Goal: Check status: Check status

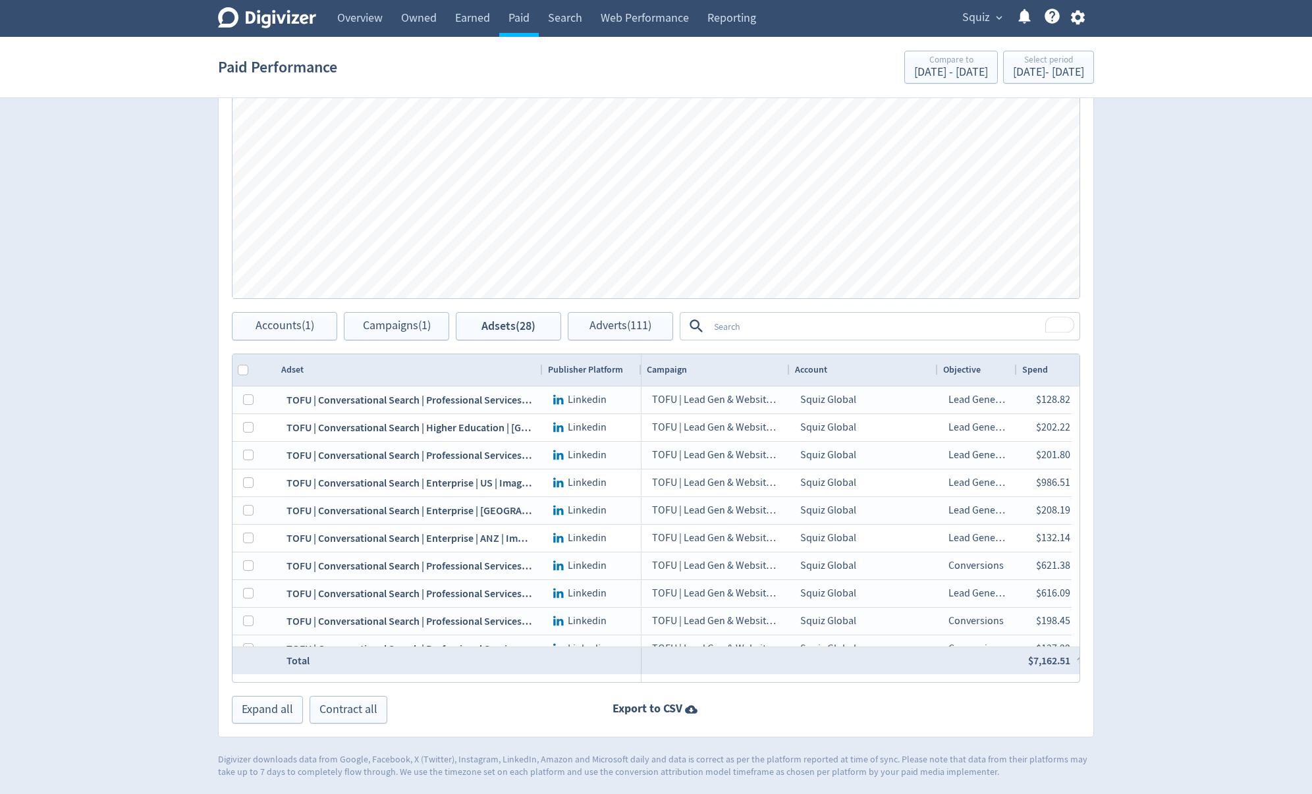
click at [987, 16] on span "Squiz" at bounding box center [976, 17] width 28 height 21
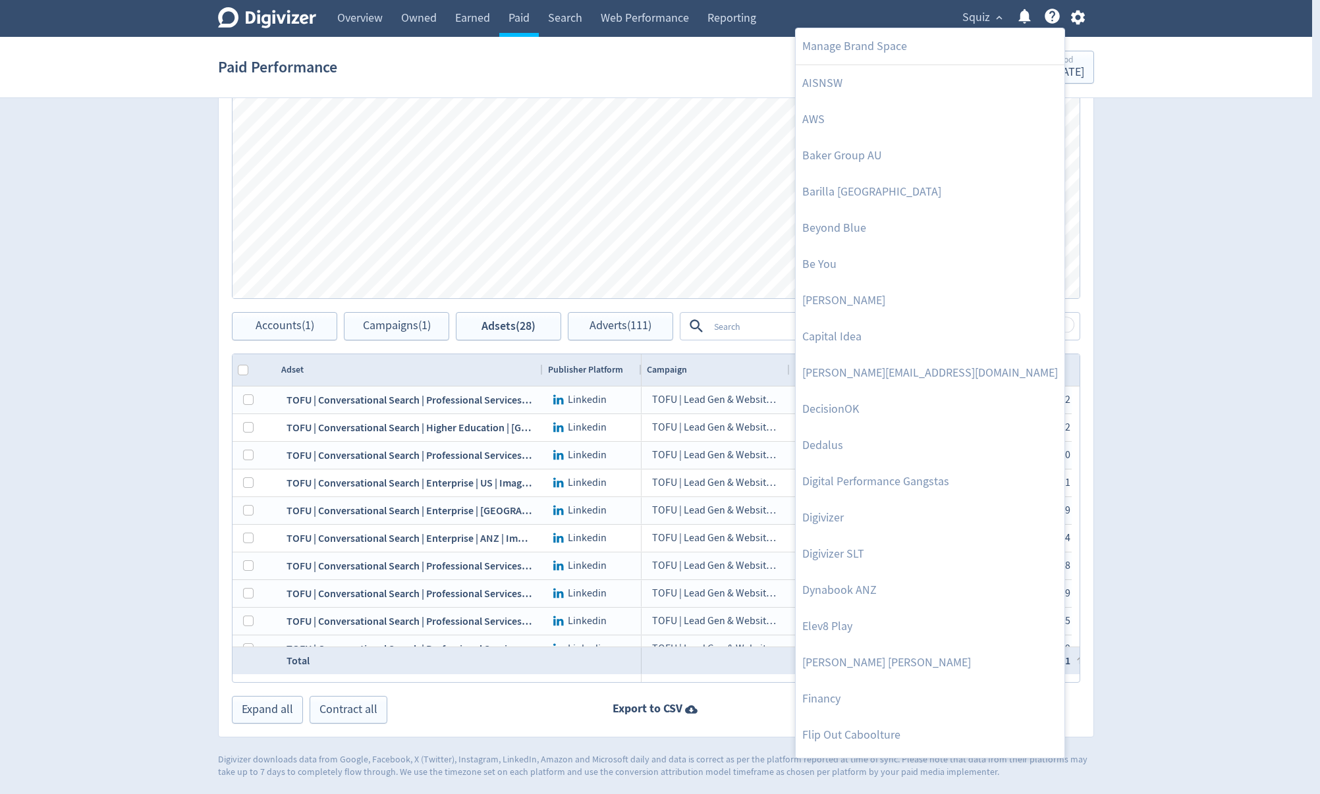
click at [1184, 242] on div at bounding box center [660, 397] width 1320 height 794
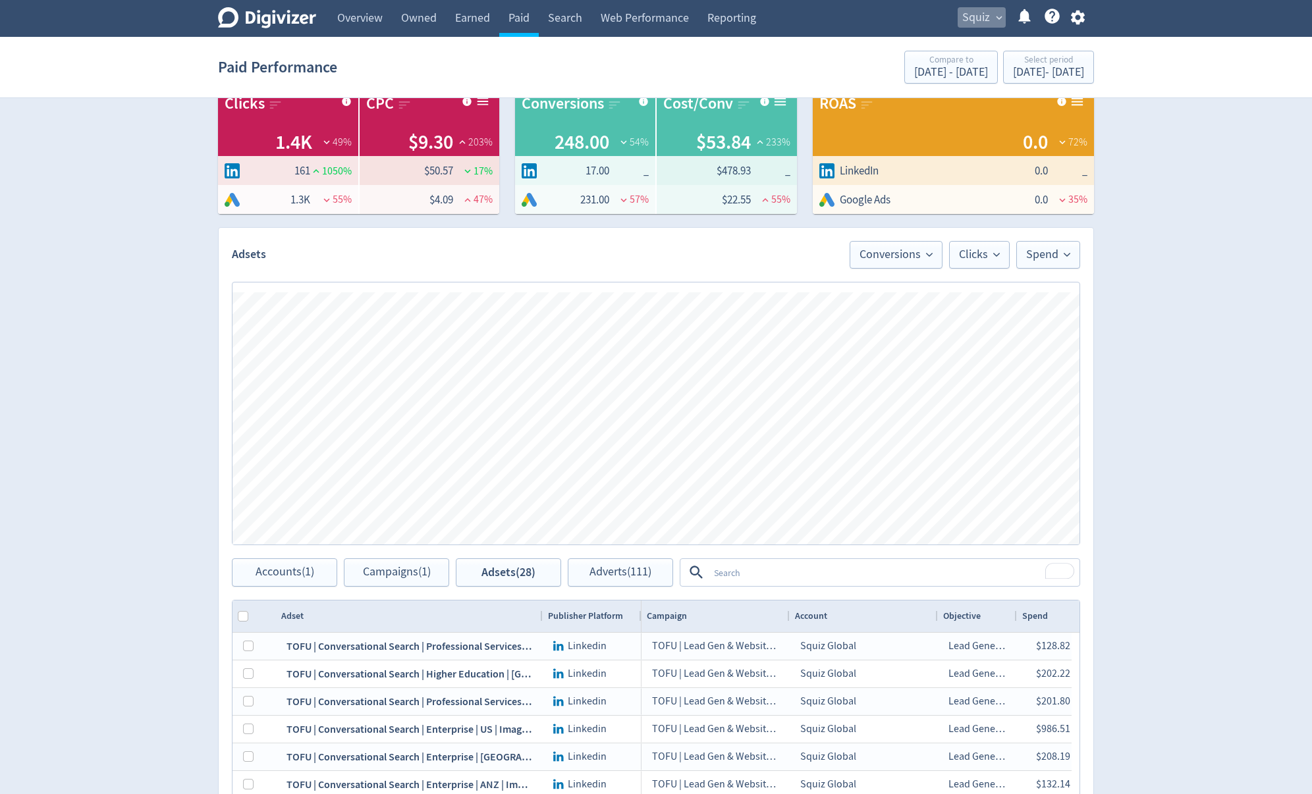
click at [977, 16] on span "Squiz" at bounding box center [976, 17] width 28 height 21
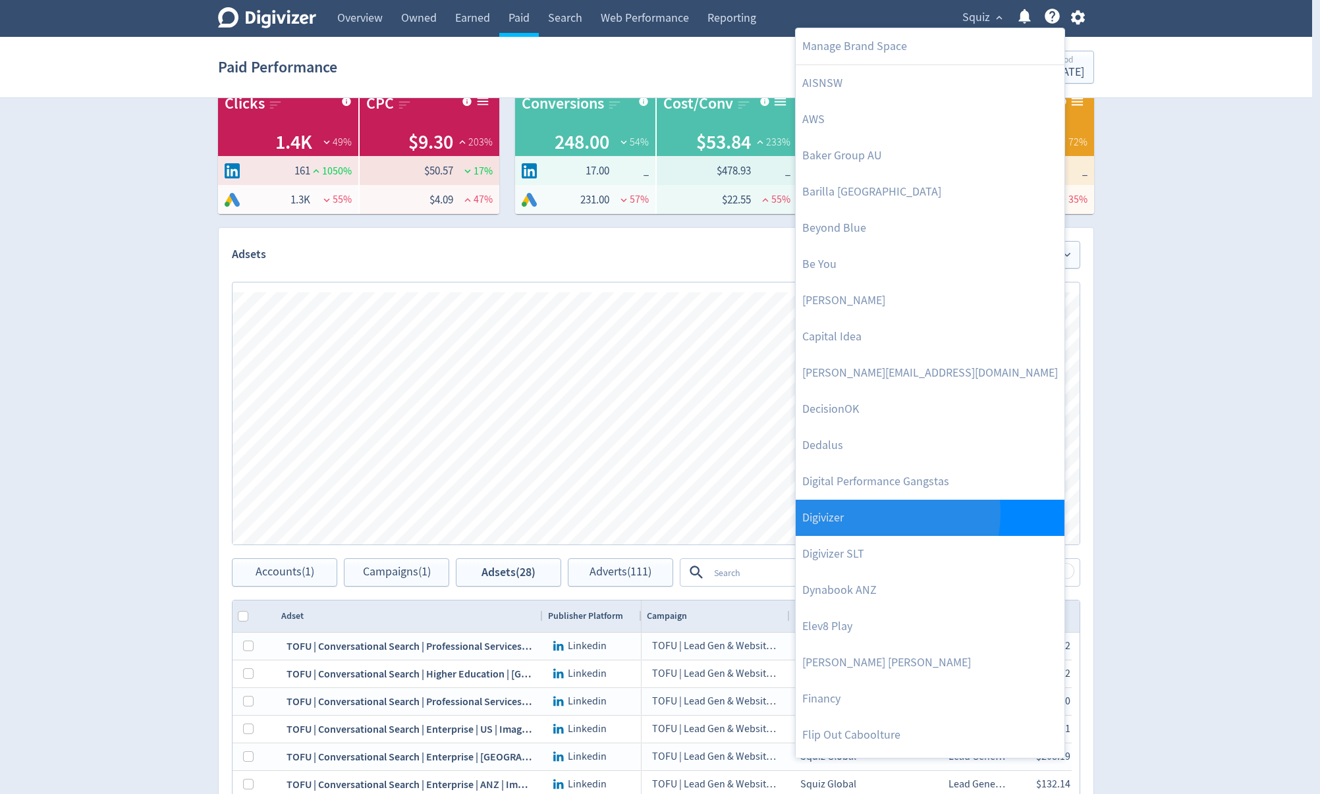
click at [872, 513] on link "Digivizer" at bounding box center [930, 518] width 269 height 36
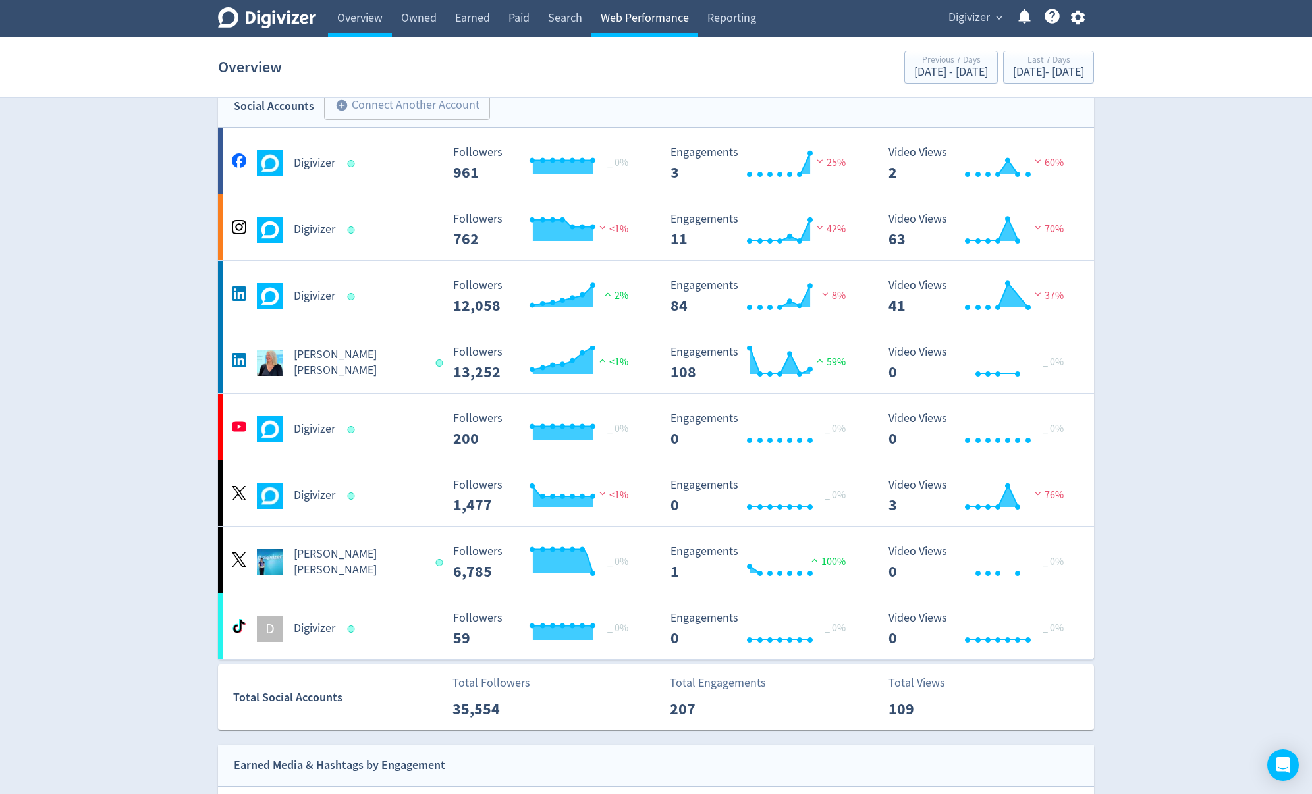
click at [628, 15] on link "Web Performance" at bounding box center [645, 18] width 107 height 37
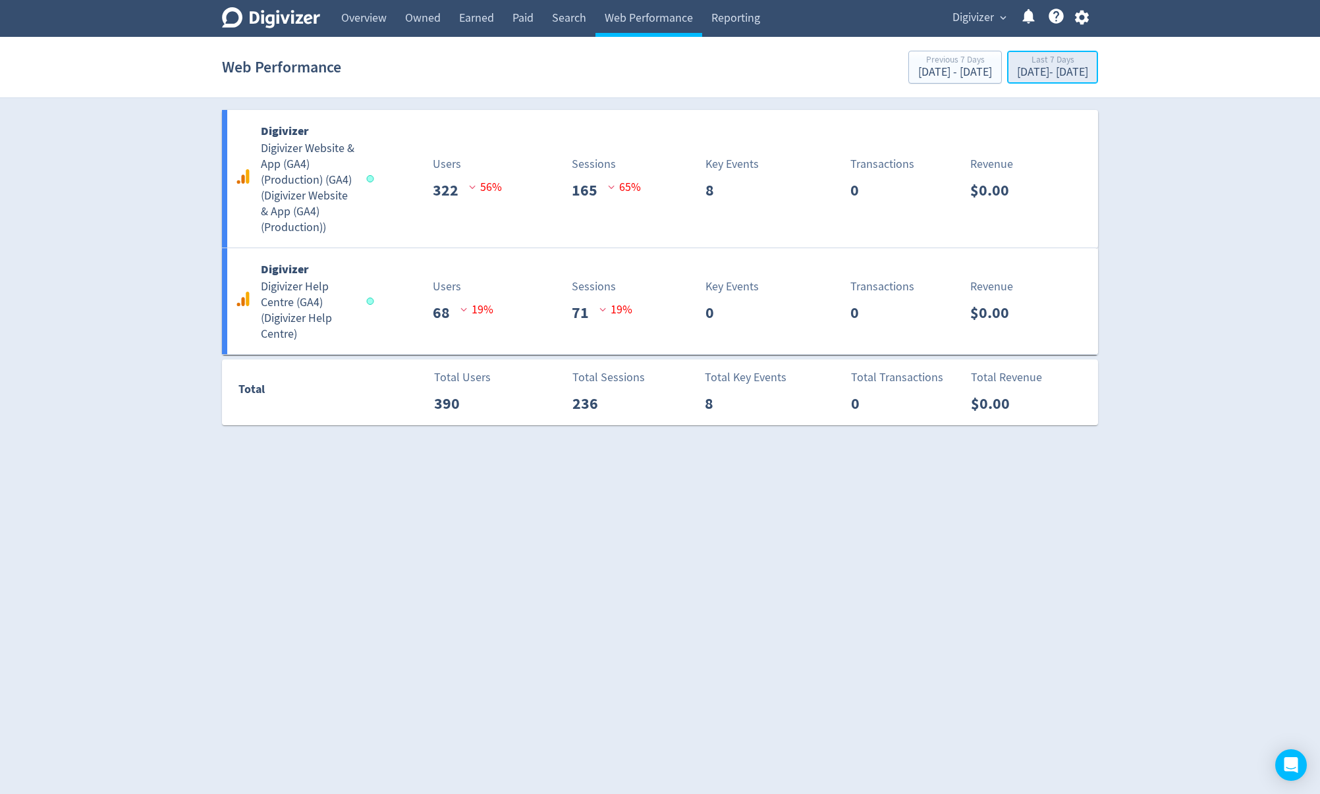
click at [1023, 63] on div "Last 7 Days" at bounding box center [1052, 60] width 71 height 11
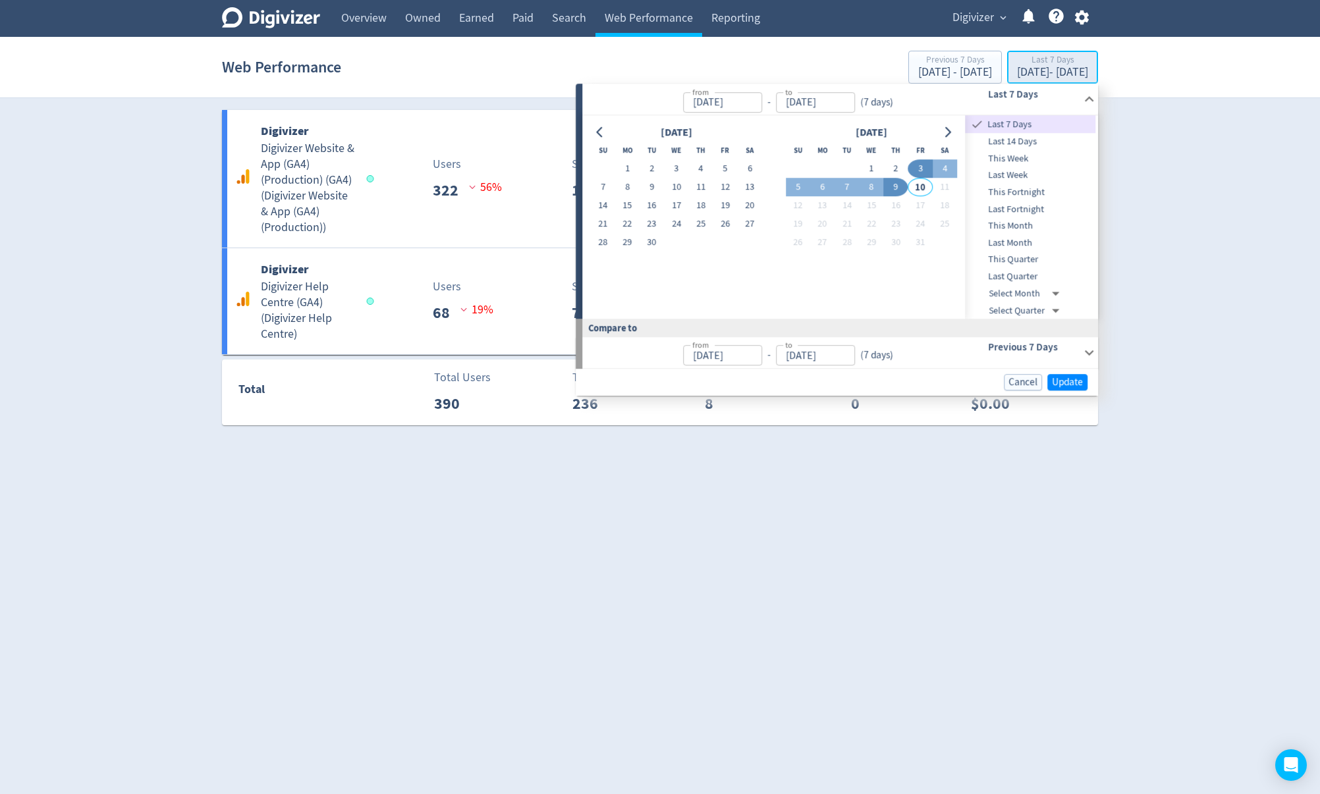
type input "[DATE]"
click at [1022, 137] on span "Last 14 Days" at bounding box center [1031, 141] width 130 height 14
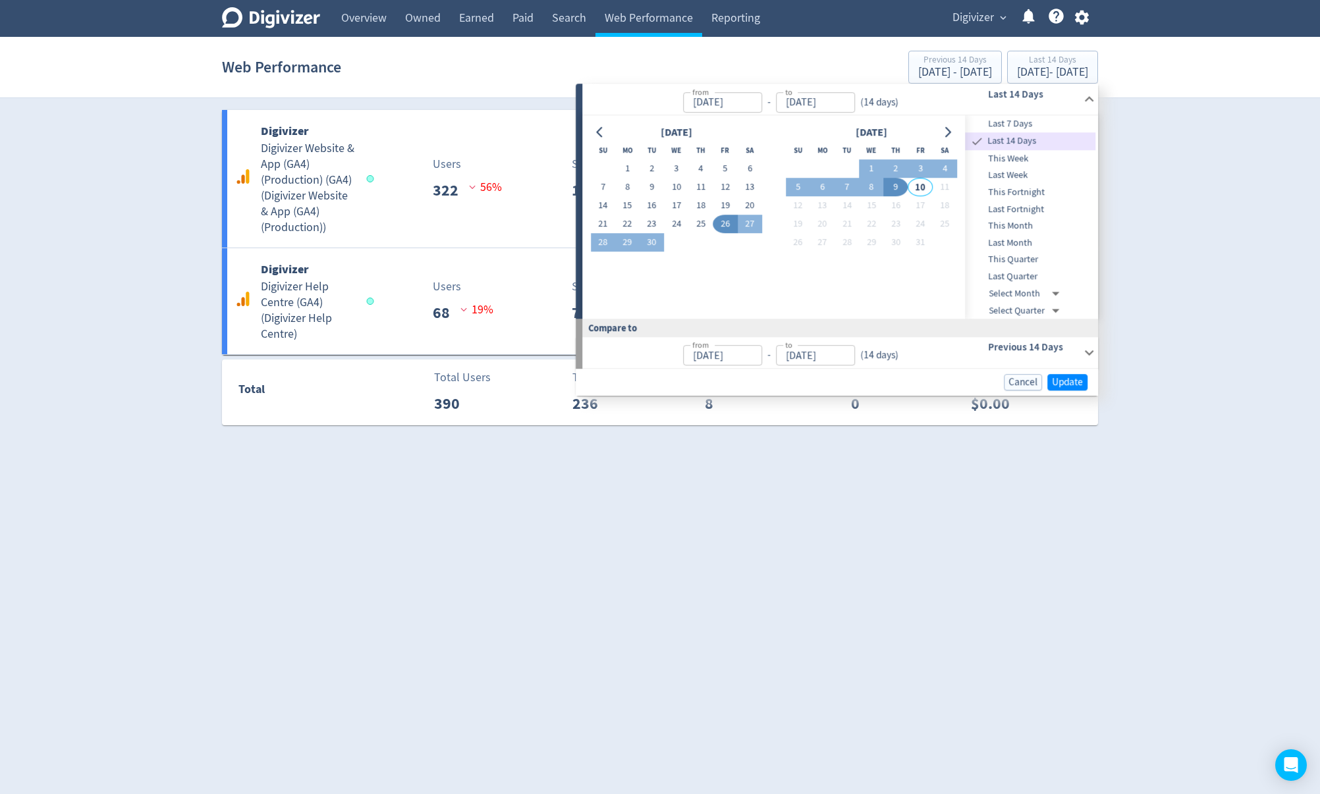
type input "[DATE]"
click at [1079, 382] on span "Update" at bounding box center [1067, 382] width 31 height 10
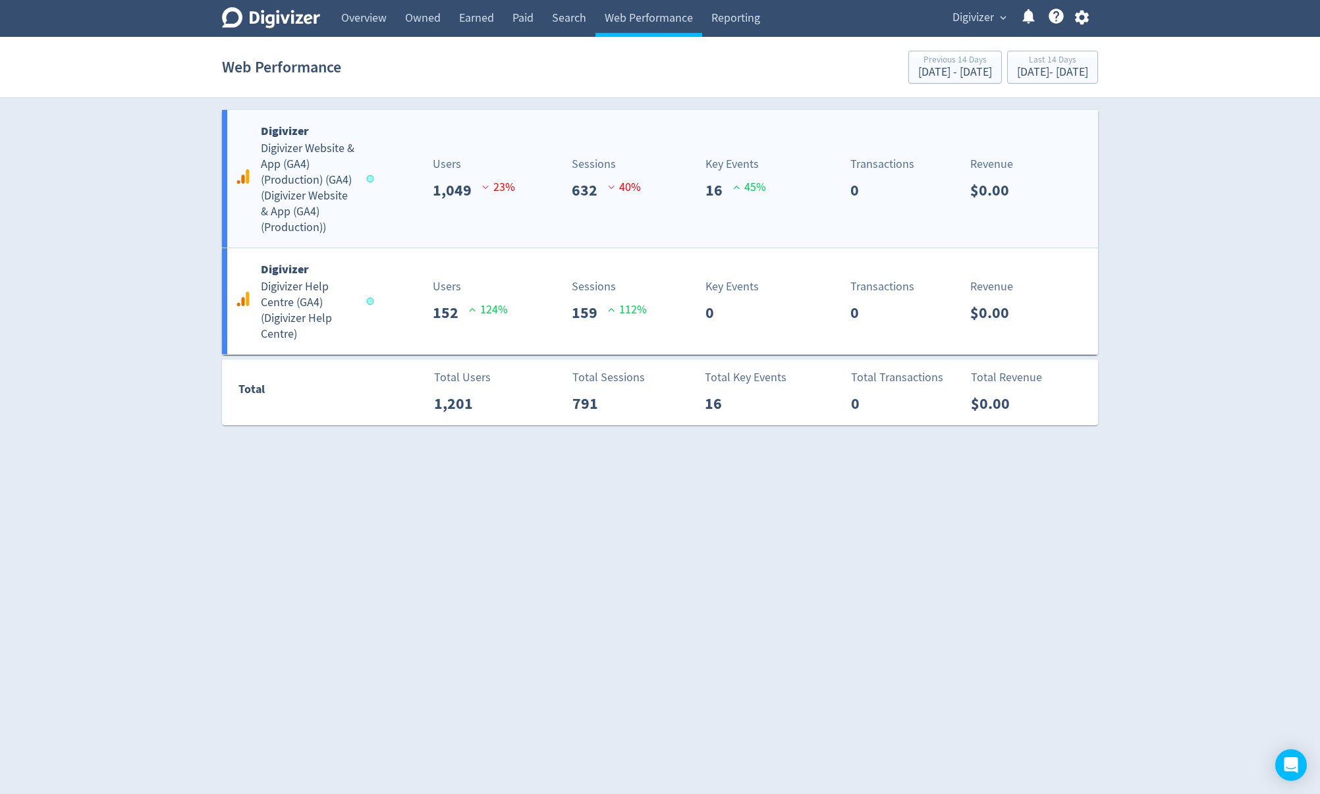
click at [300, 180] on h5 "Digivizer Website & App (GA4) (Production) (GA4) ( Digivizer Website & App (GA4…" at bounding box center [308, 188] width 94 height 95
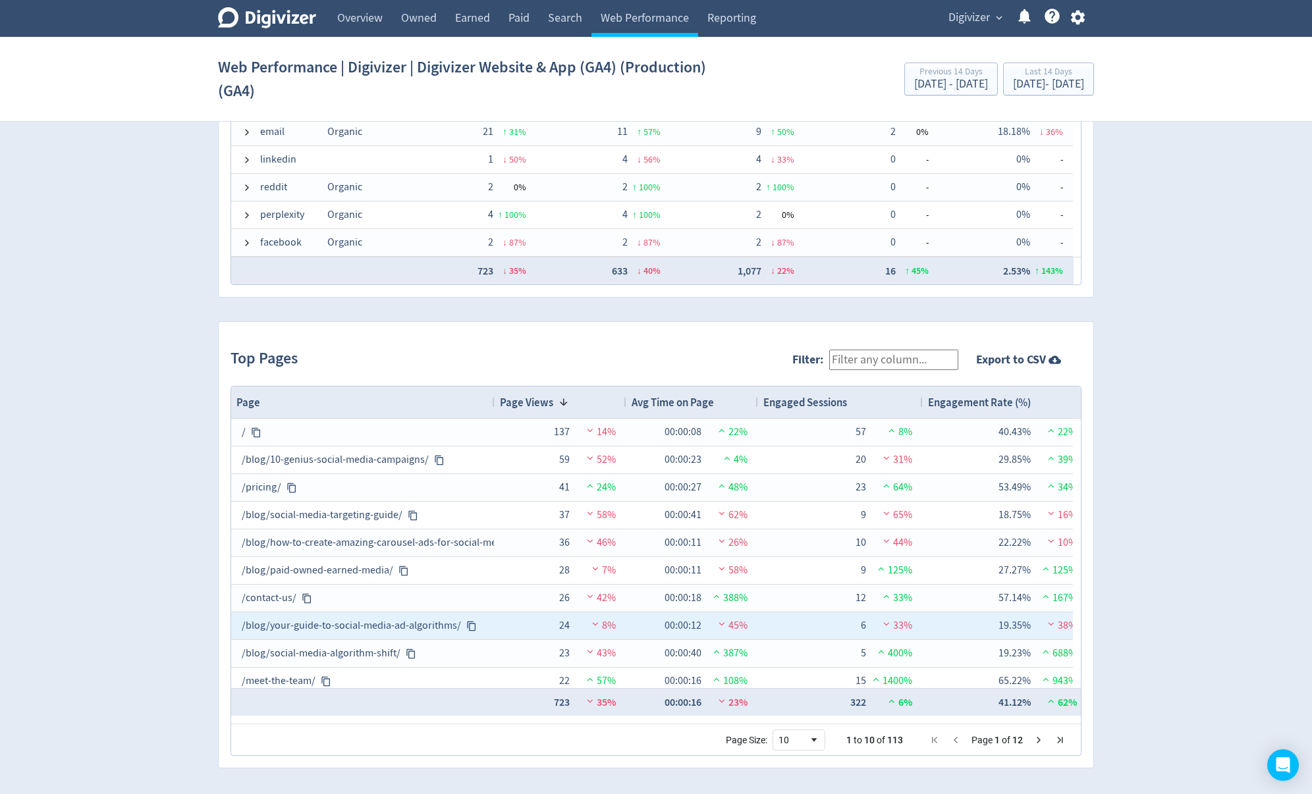
scroll to position [7, 0]
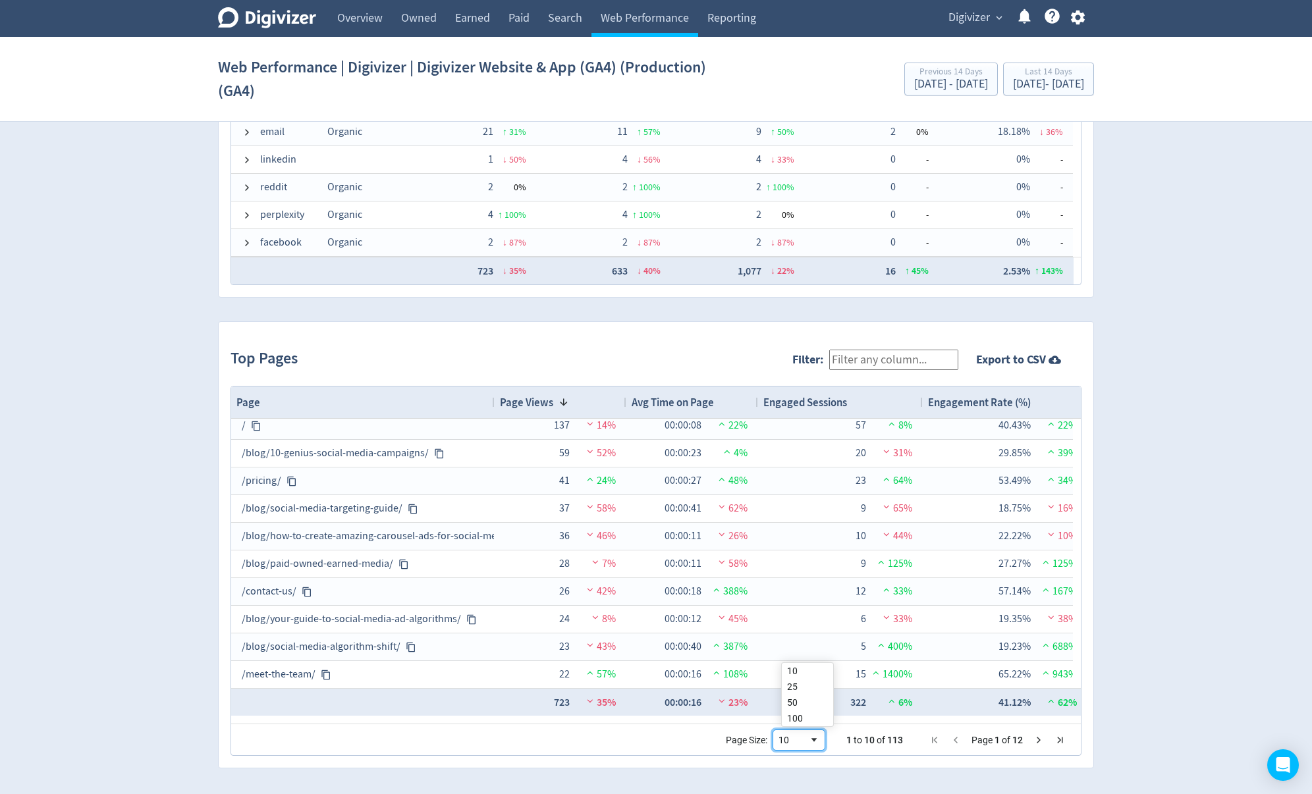
click at [809, 737] on div "10" at bounding box center [794, 740] width 30 height 11
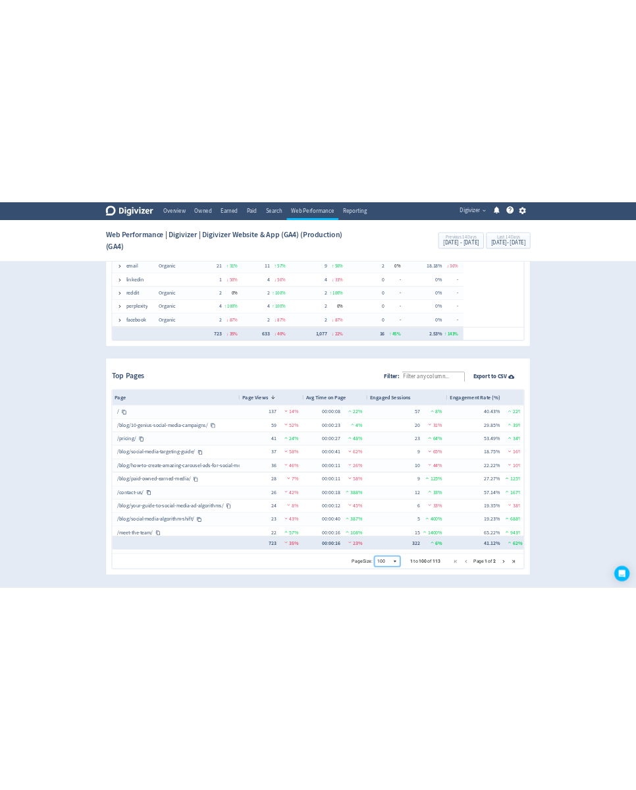
scroll to position [1756, 0]
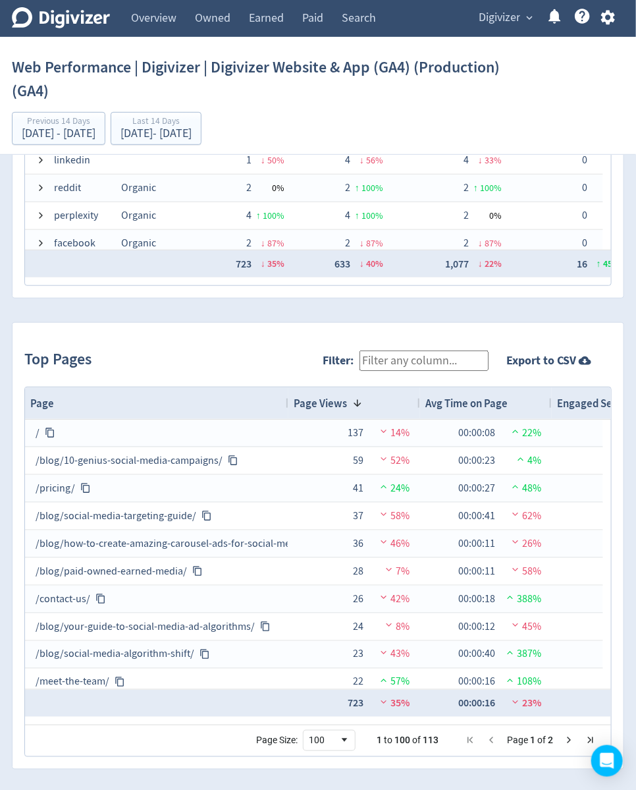
click at [406, 357] on input "Filter:" at bounding box center [424, 360] width 129 height 20
type input "enterprise"
